Goal: Navigation & Orientation: Find specific page/section

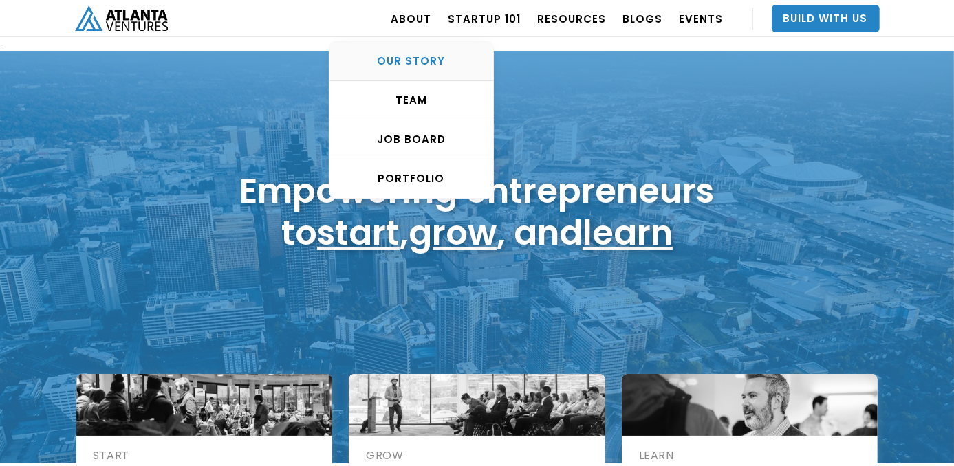
click at [410, 65] on div "OUR STORY" at bounding box center [412, 61] width 164 height 14
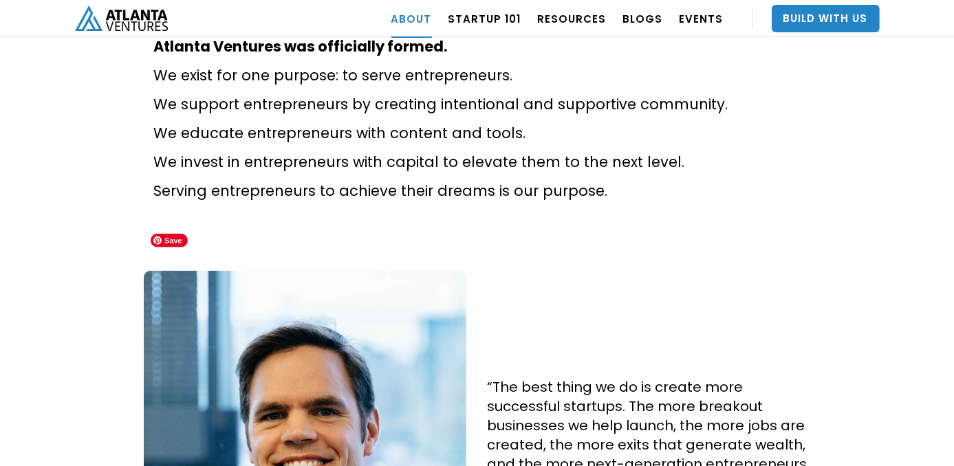
scroll to position [1046, 0]
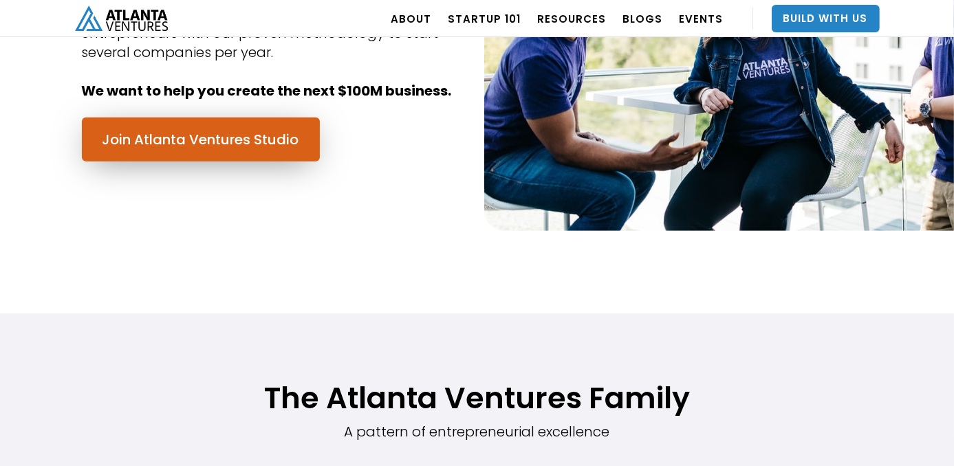
scroll to position [539, 0]
